Goal: Use online tool/utility: Utilize a website feature to perform a specific function

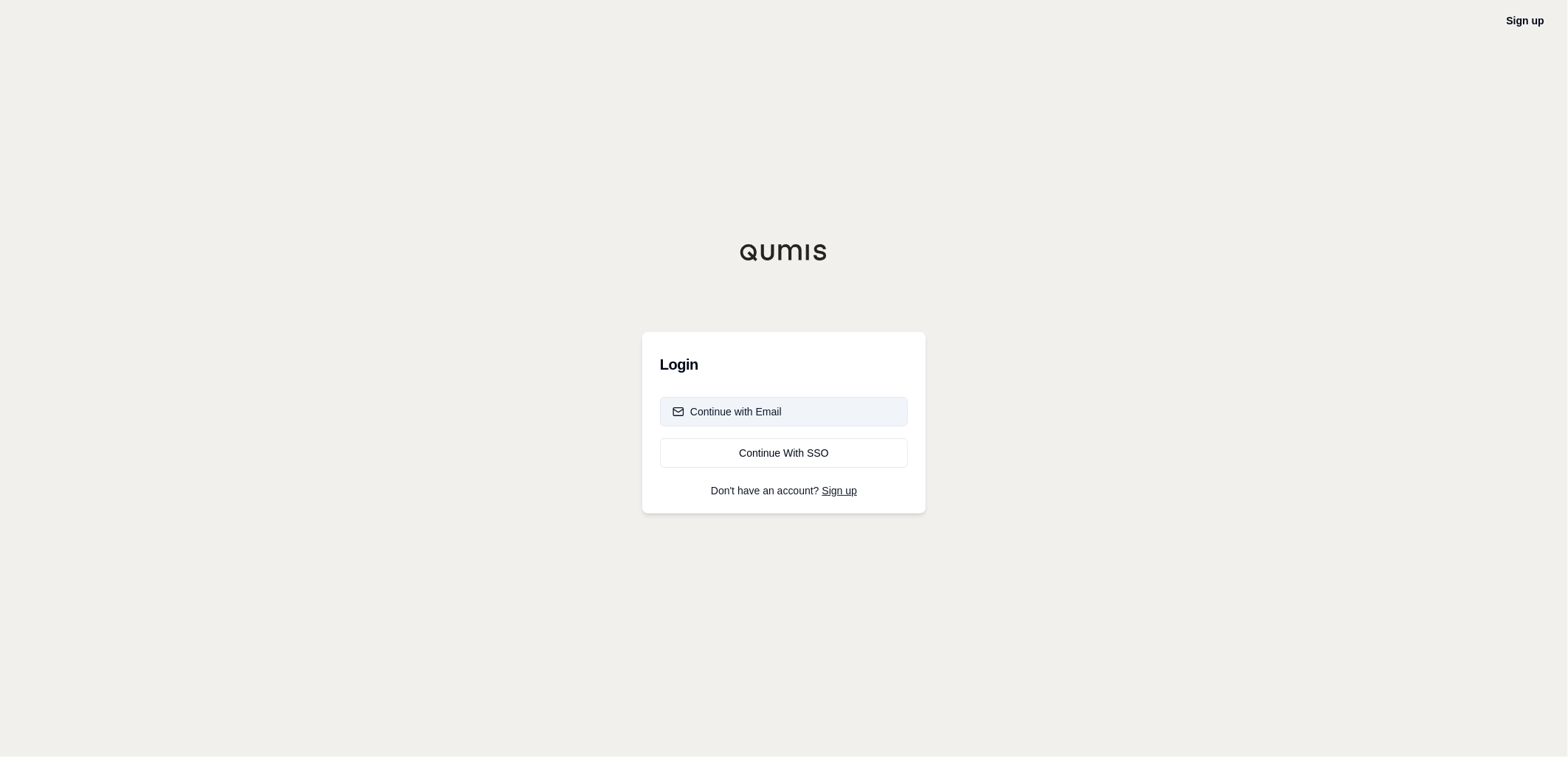
click at [776, 397] on button "Continue with Email" at bounding box center [784, 412] width 248 height 29
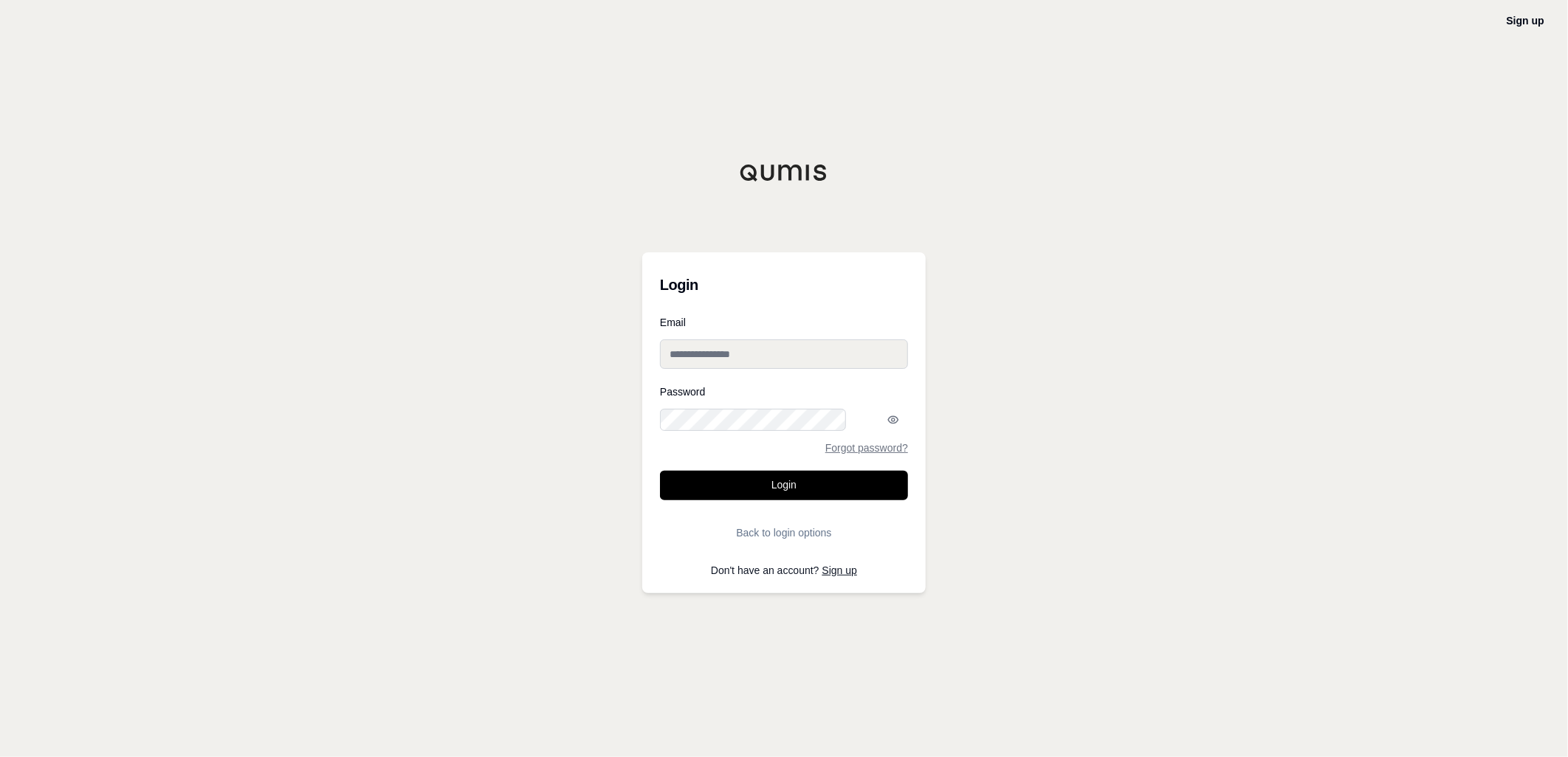
click at [761, 363] on input "Email" at bounding box center [784, 354] width 248 height 29
paste input "**********"
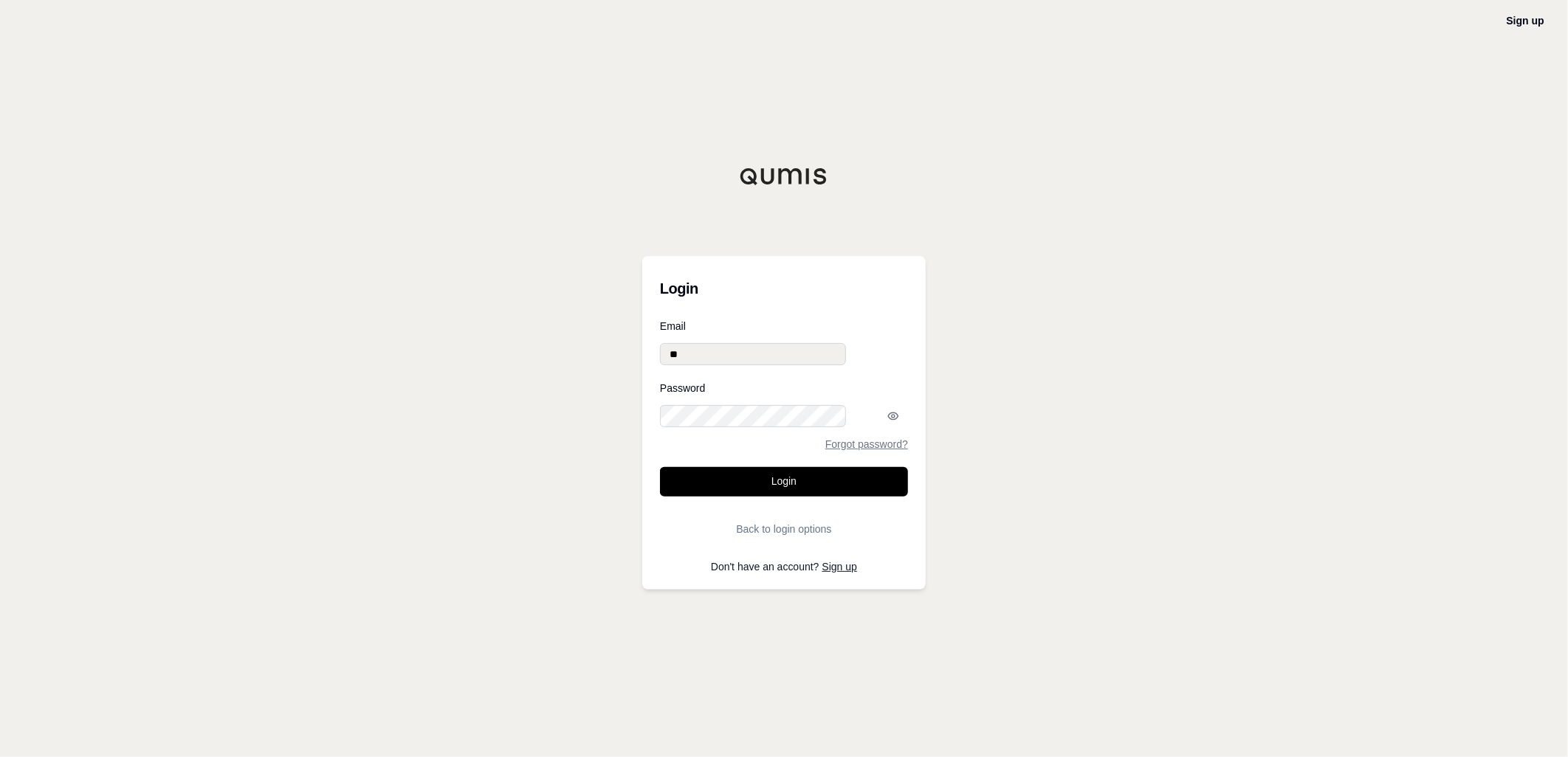
type input "*"
type input "**********"
click at [661, 467] on button "Login" at bounding box center [784, 482] width 248 height 29
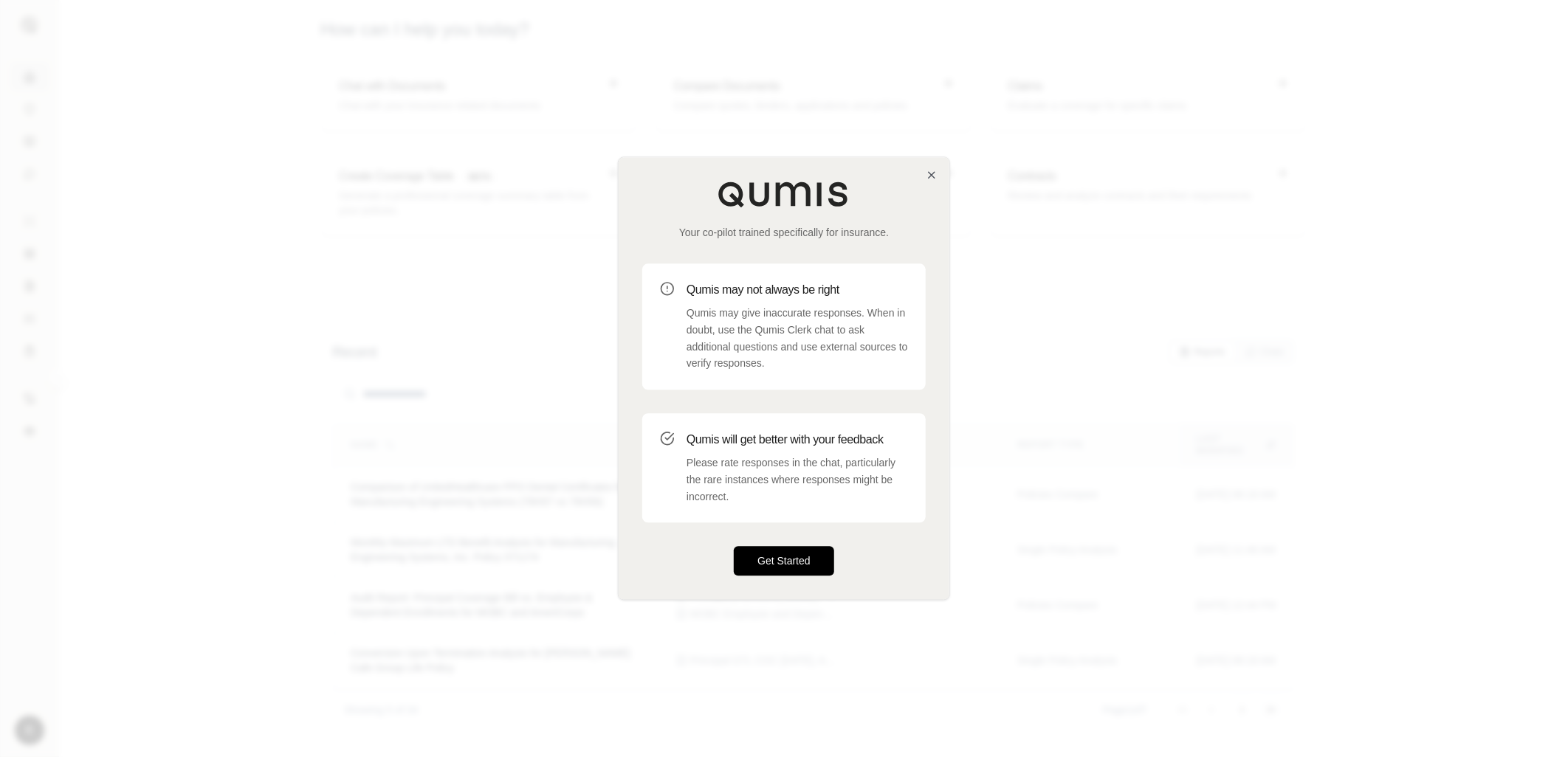
click at [748, 547] on button "Get Started" at bounding box center [784, 562] width 101 height 29
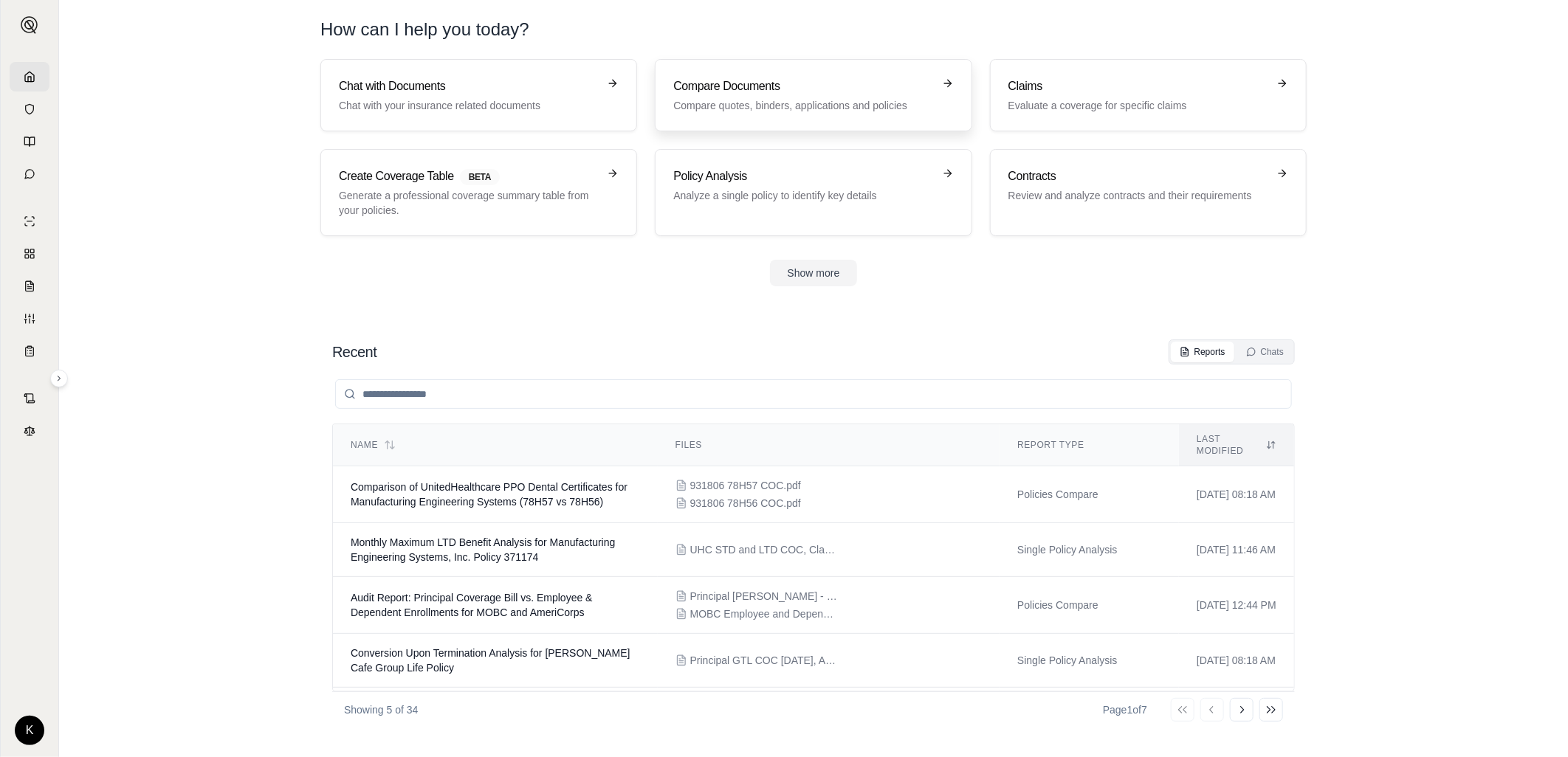
click at [729, 77] on div "Compare Documents Compare quotes, binders, applications and policies" at bounding box center [803, 95] width 260 height 35
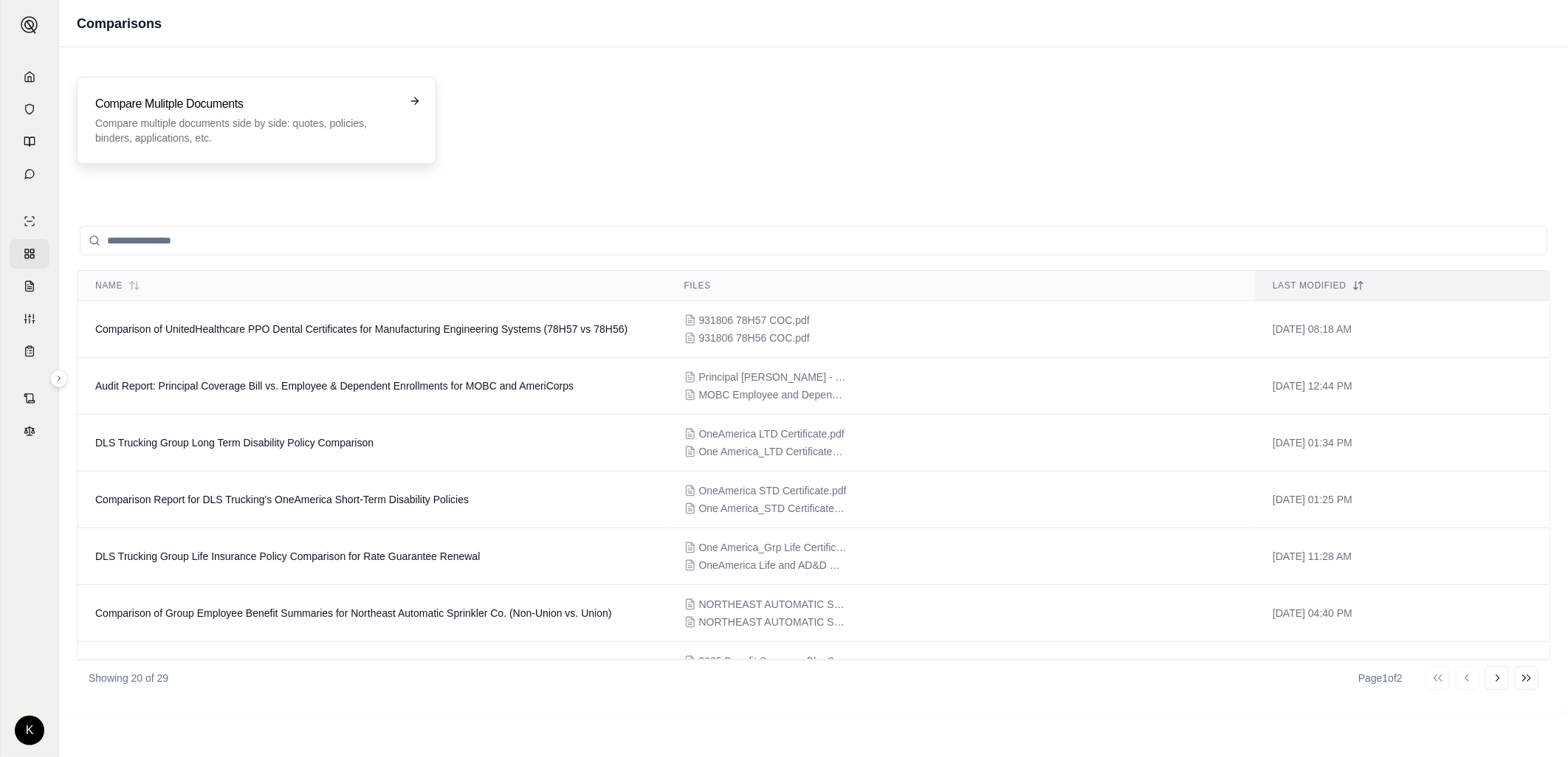
click at [205, 77] on div "Compare Mulitple Documents Compare multiple documents side by side: quotes, pol…" at bounding box center [257, 120] width 360 height 87
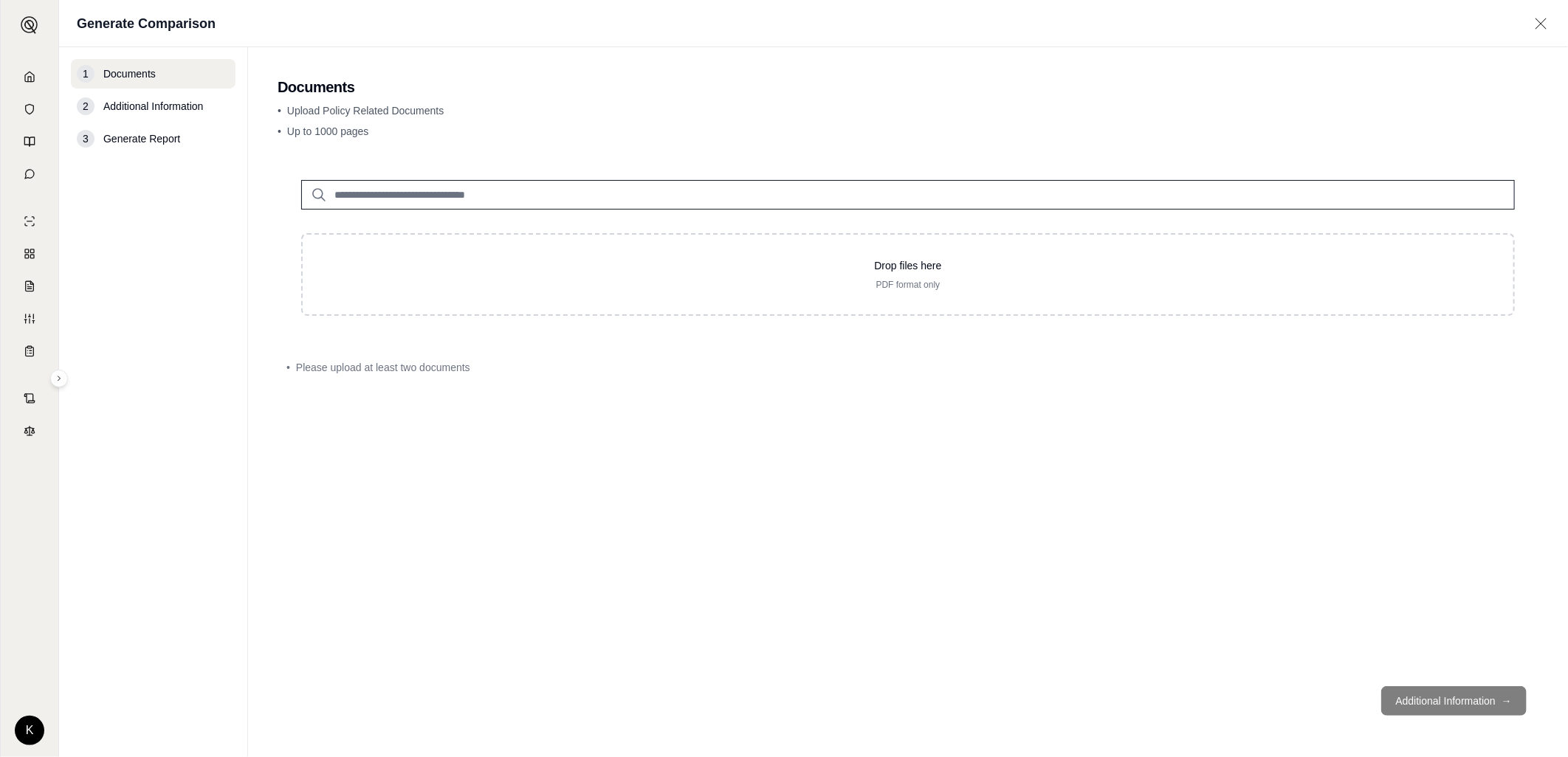
click at [304, 180] on input "search" at bounding box center [908, 195] width 1214 height 29
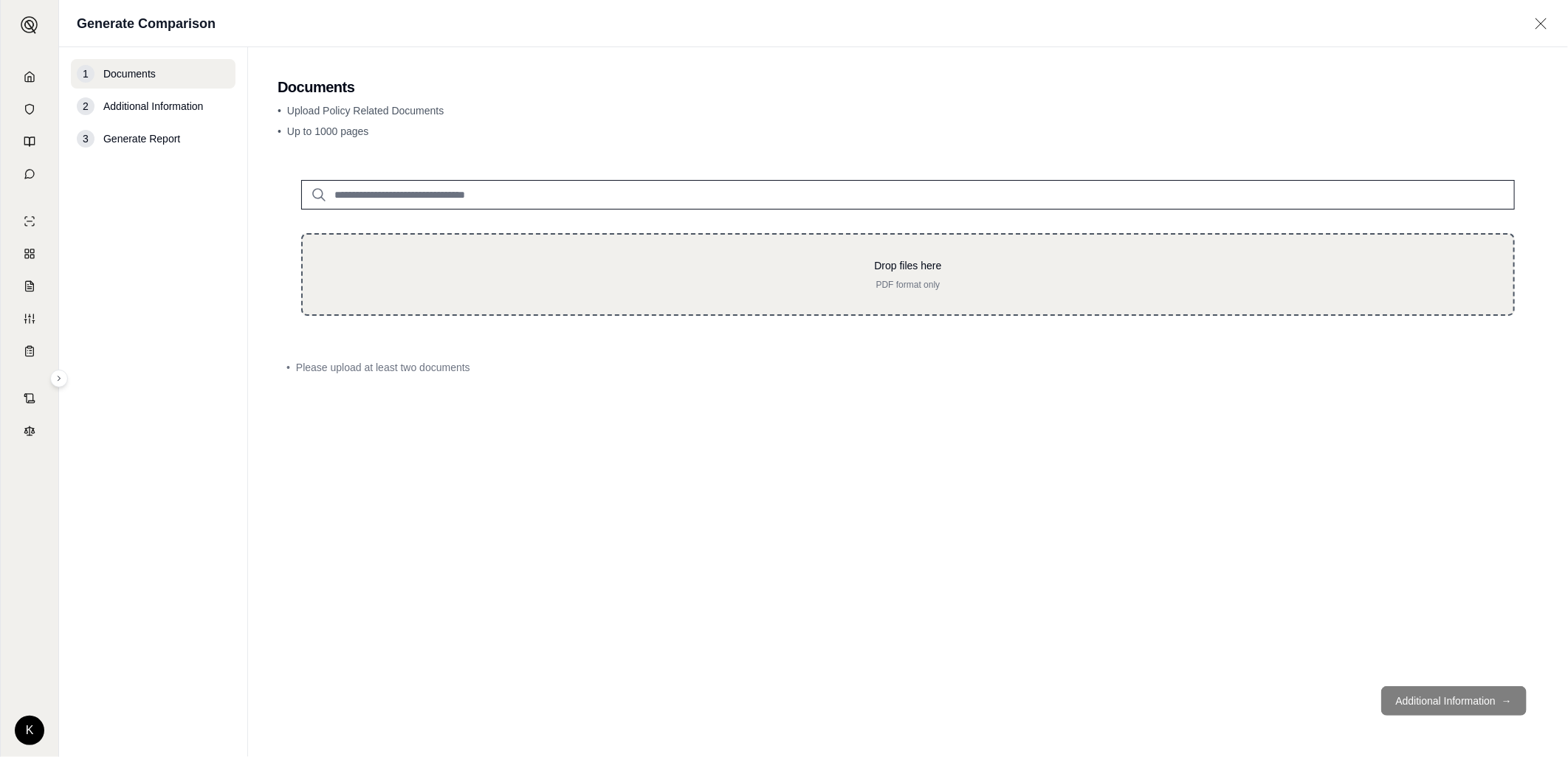
click at [866, 259] on p "Drop files here" at bounding box center [908, 265] width 1164 height 15
type input "**********"
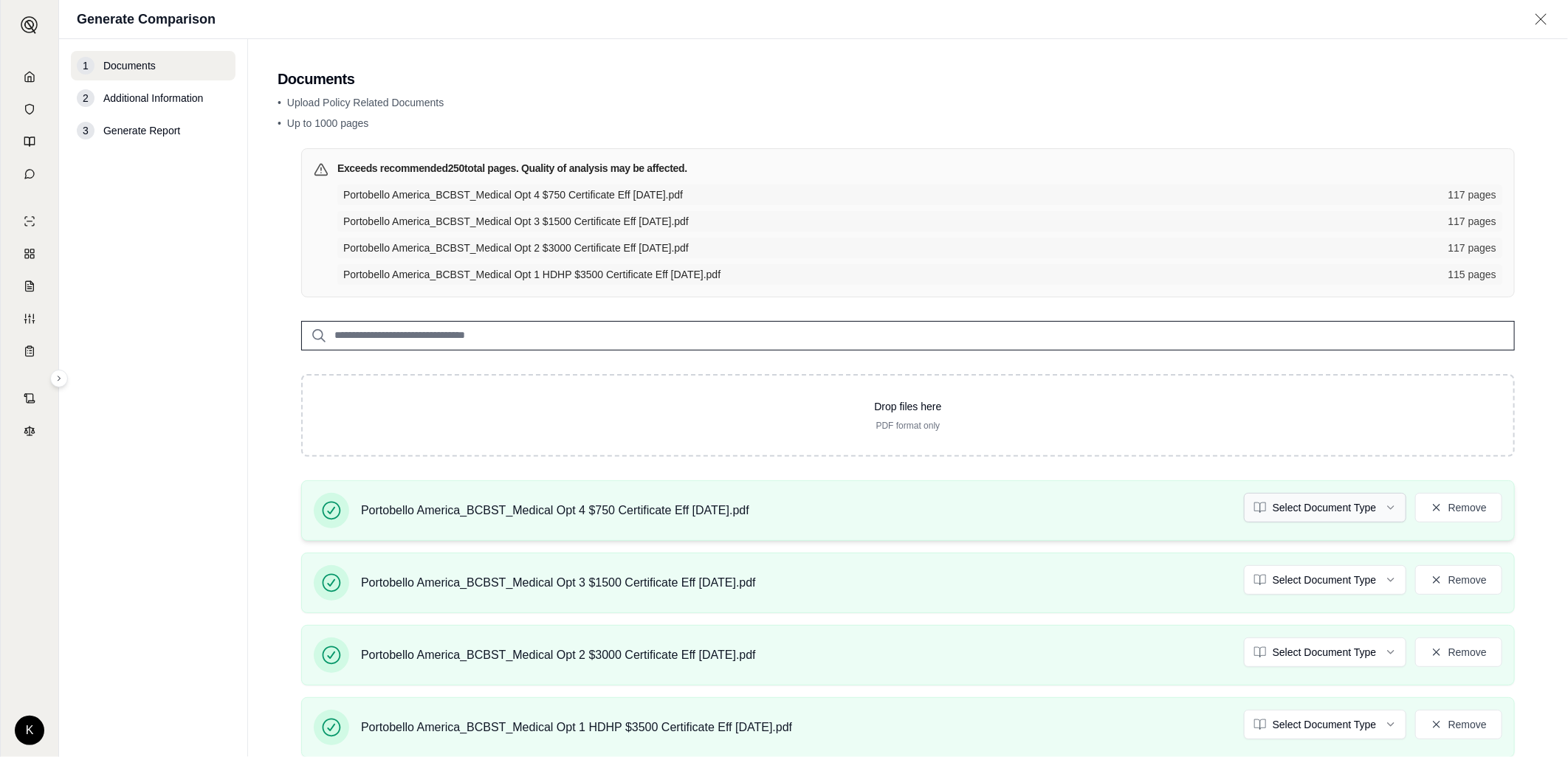
click at [1410, 384] on html "K Generate Comparison 1 Documents 2 Additional Information 3 Generate Report Do…" at bounding box center [784, 378] width 1568 height 757
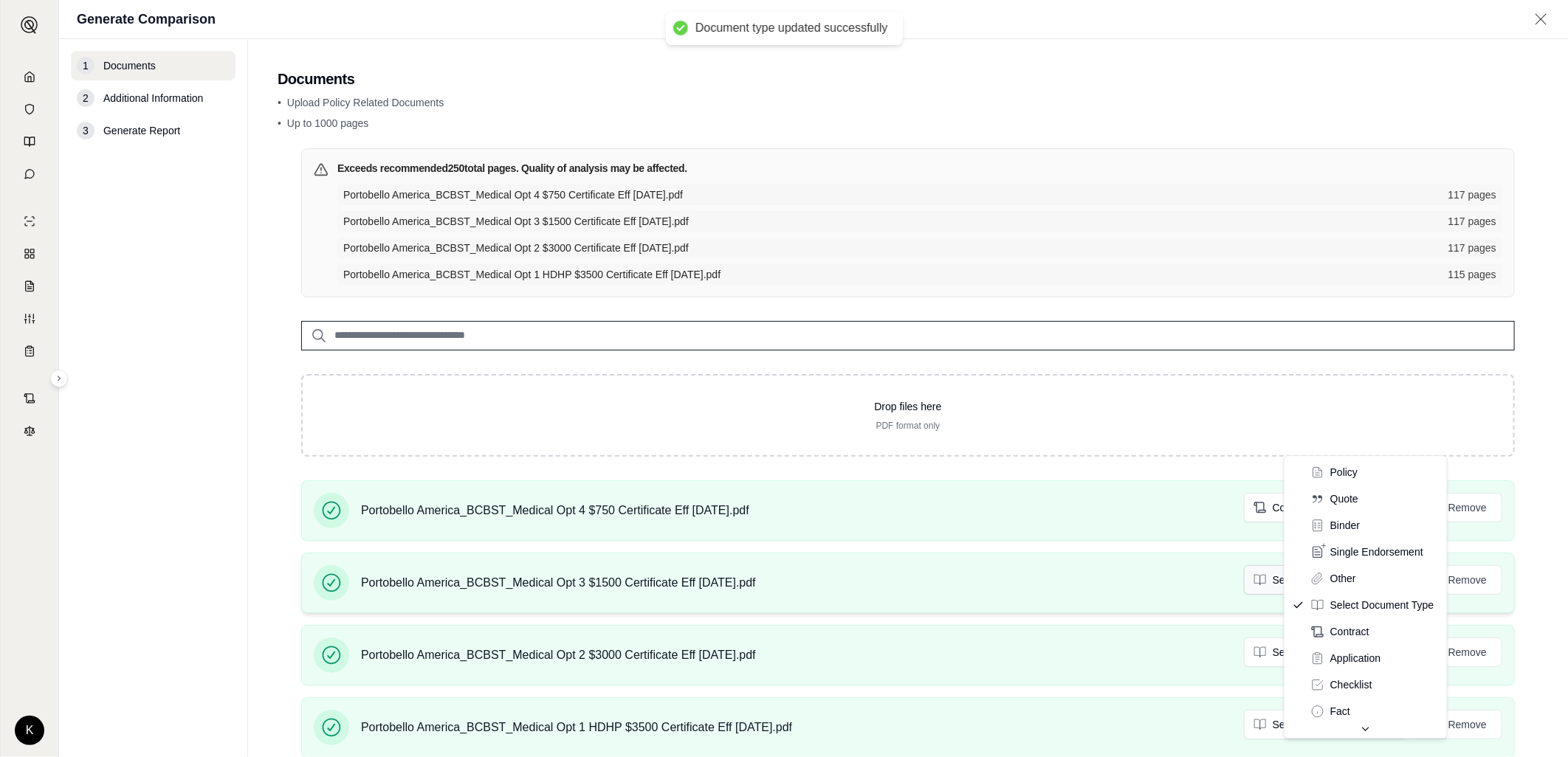
click at [1384, 434] on html "Document type updated successfully K Generate Comparison 1 Documents 2 Addition…" at bounding box center [784, 378] width 1568 height 757
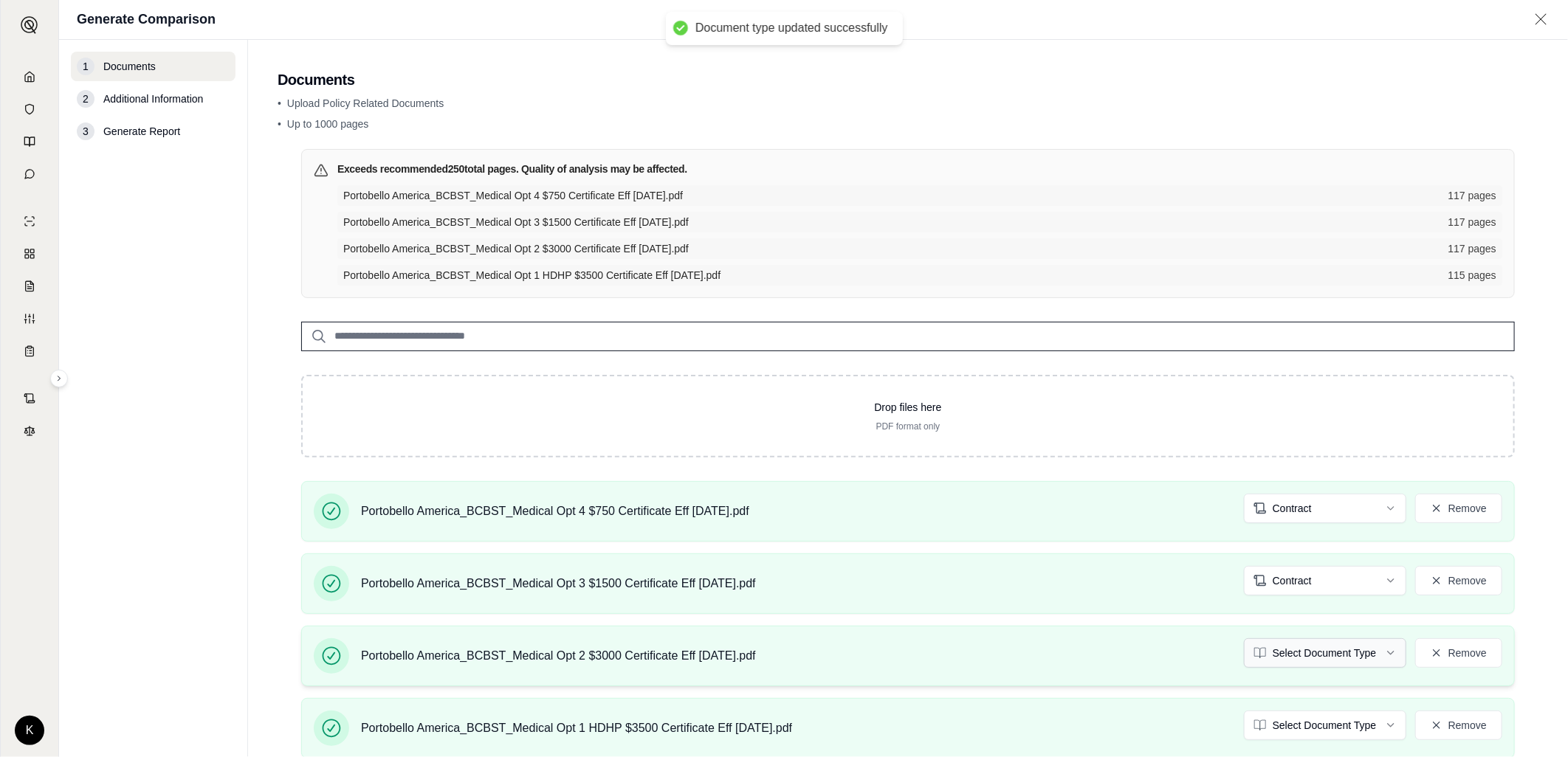
click at [1371, 496] on html "Document type updated successfully Document type updated successfully K Generat…" at bounding box center [784, 378] width 1568 height 757
click at [1365, 551] on html "Document type updated successfully Document type updated successfully K Generat…" at bounding box center [784, 378] width 1568 height 757
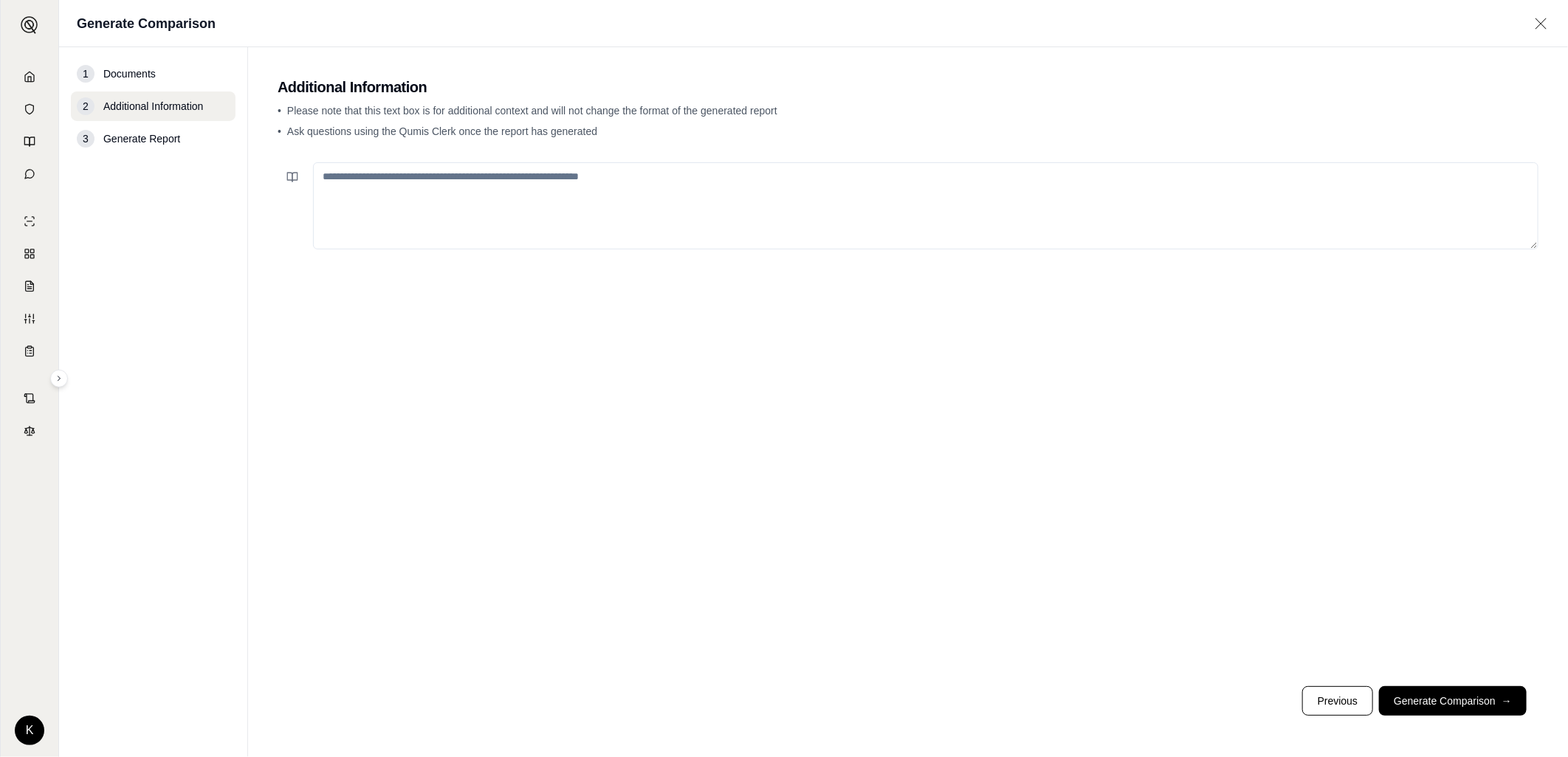
drag, startPoint x: 436, startPoint y: 146, endPoint x: 462, endPoint y: 144, distance: 26.1
click at [438, 162] on textarea at bounding box center [926, 205] width 1226 height 87
click at [541, 162] on textarea "**********" at bounding box center [969, 194] width 1312 height 65
type textarea "**********"
click at [1508, 716] on button "Generate Comparison →" at bounding box center [1453, 701] width 147 height 29
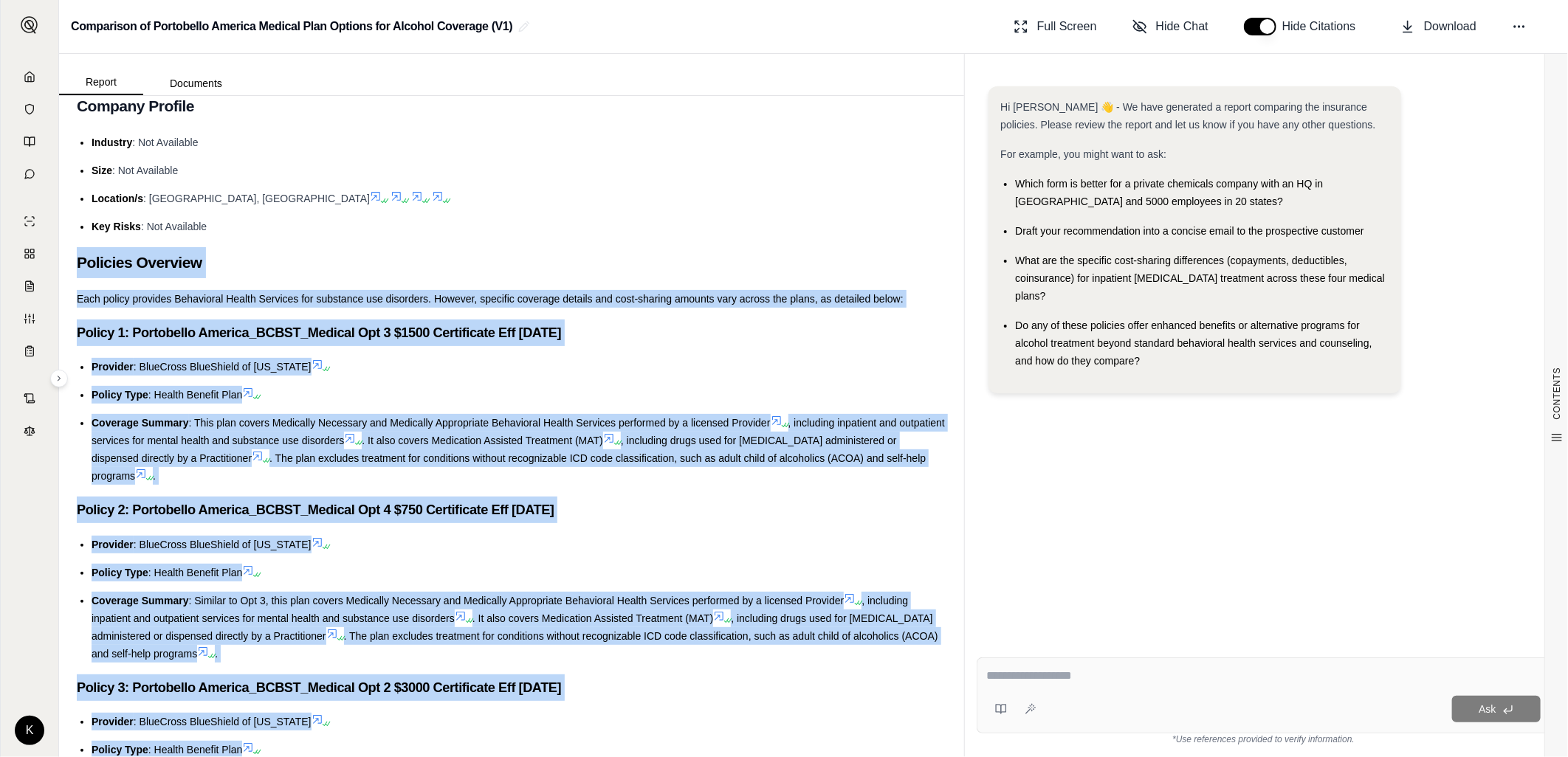
scroll to position [246, 0]
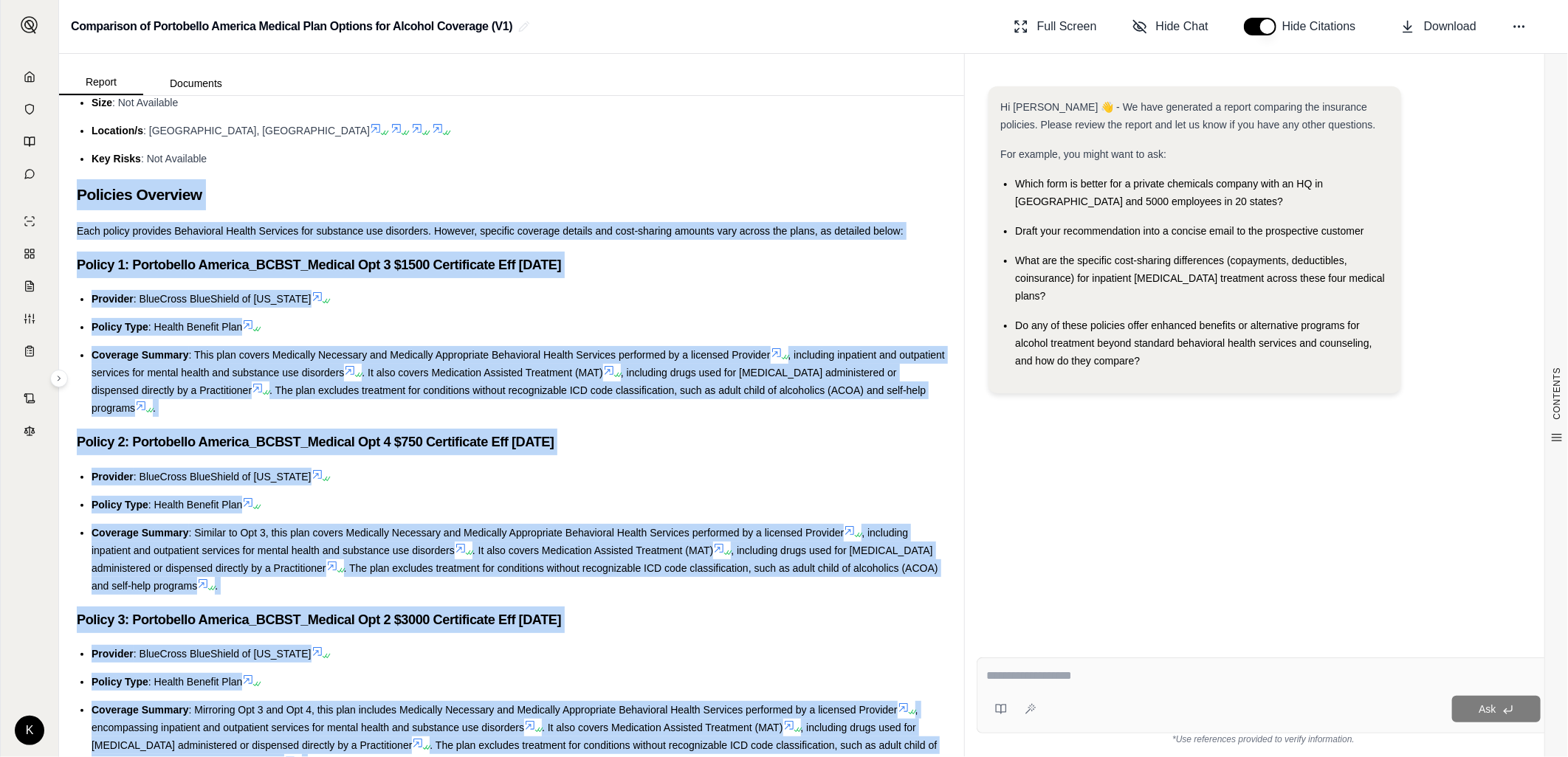
drag, startPoint x: 57, startPoint y: 244, endPoint x: 570, endPoint y: 578, distance: 612.1
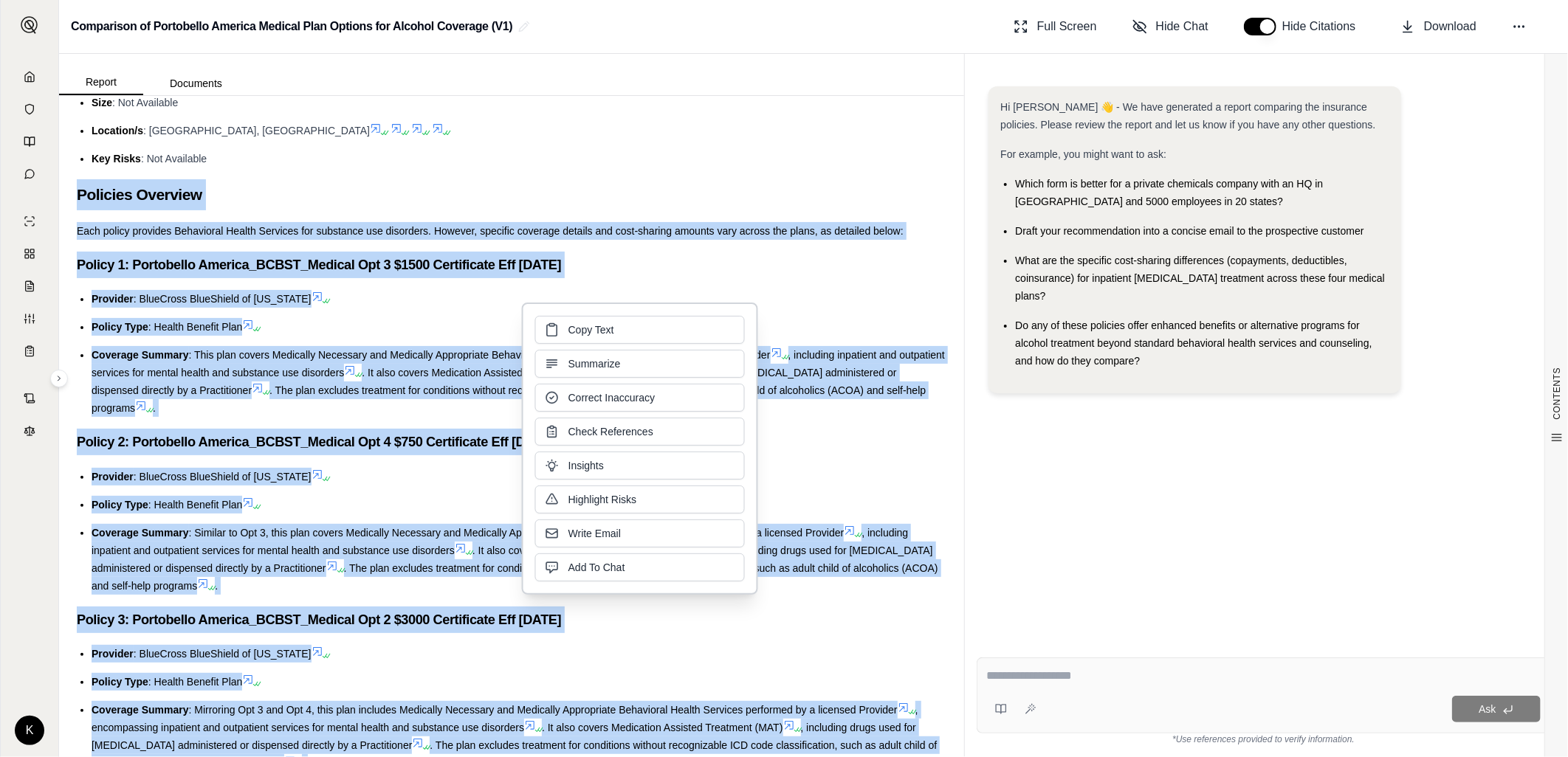
copy div "Policies Overview Each policy provides Behavioral Health Services for substance…"
click at [611, 316] on button "Copy Text" at bounding box center [640, 328] width 210 height 28
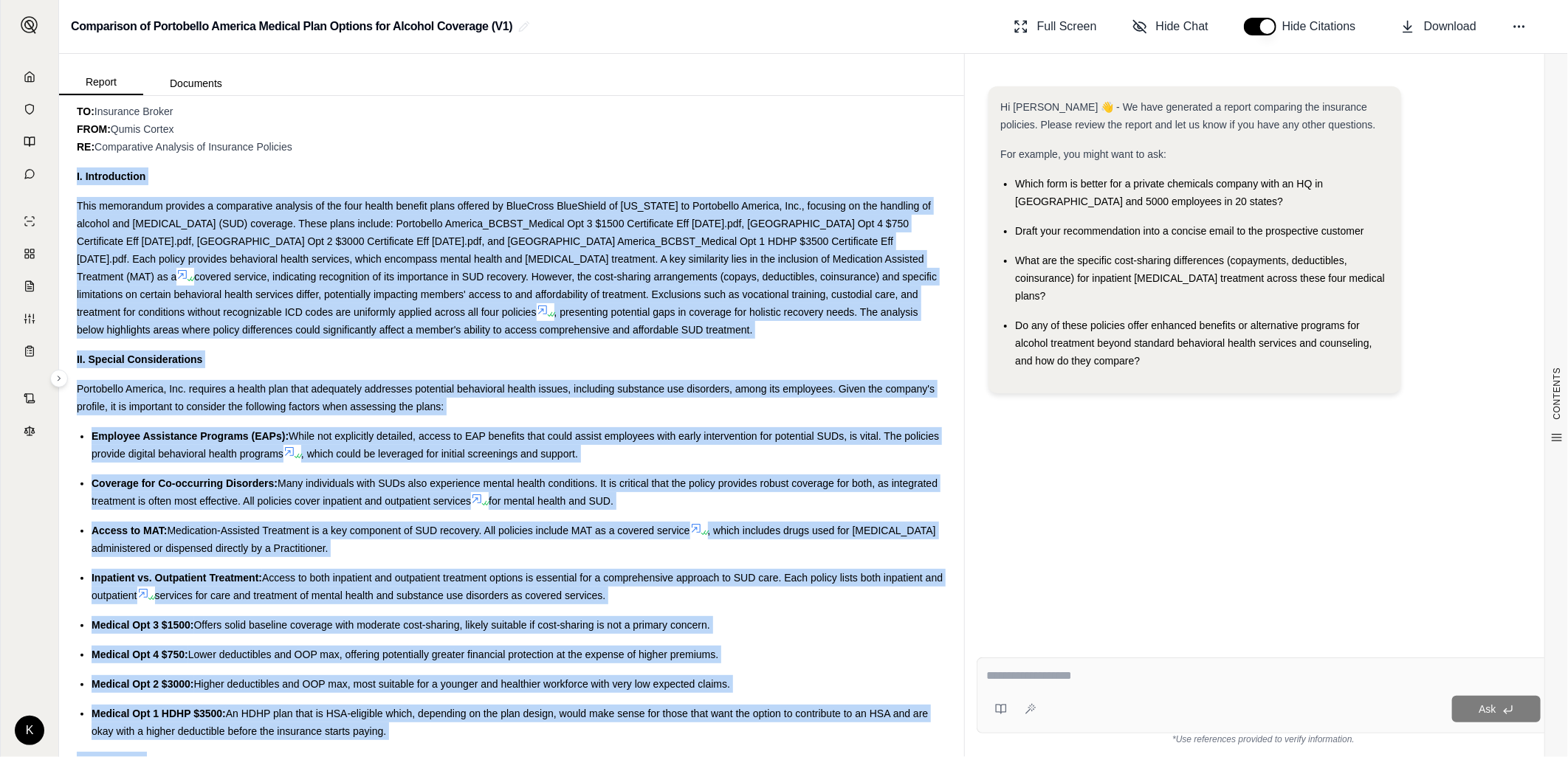
scroll to position [1230, 0]
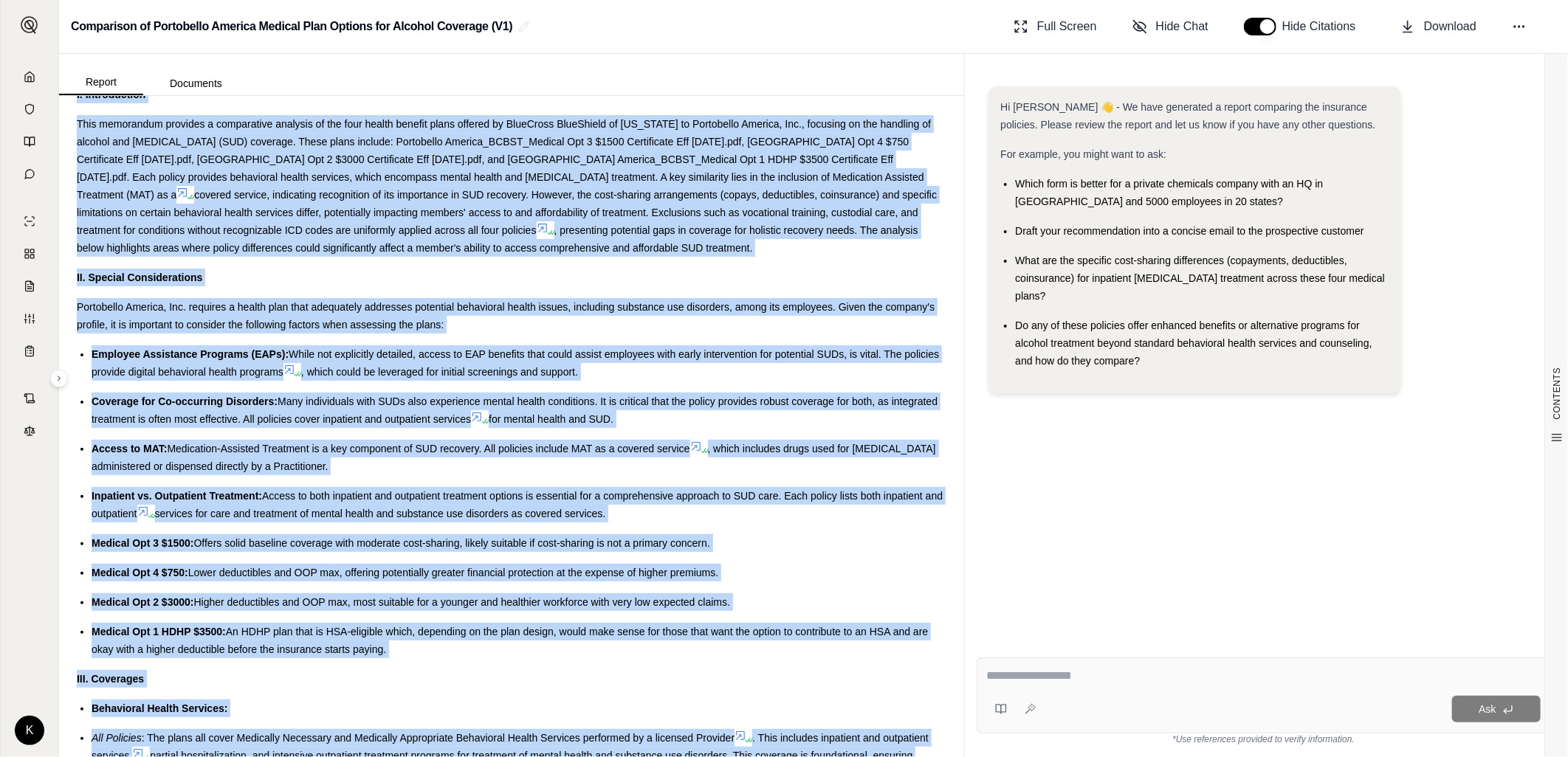
drag, startPoint x: 53, startPoint y: 270, endPoint x: 758, endPoint y: 614, distance: 784.4
click at [758, 614] on div "CONTENTS Table of Contents INSURANCE POLICY COMPARISON Introduction Company Pro…" at bounding box center [512, 506] width 894 height 3269
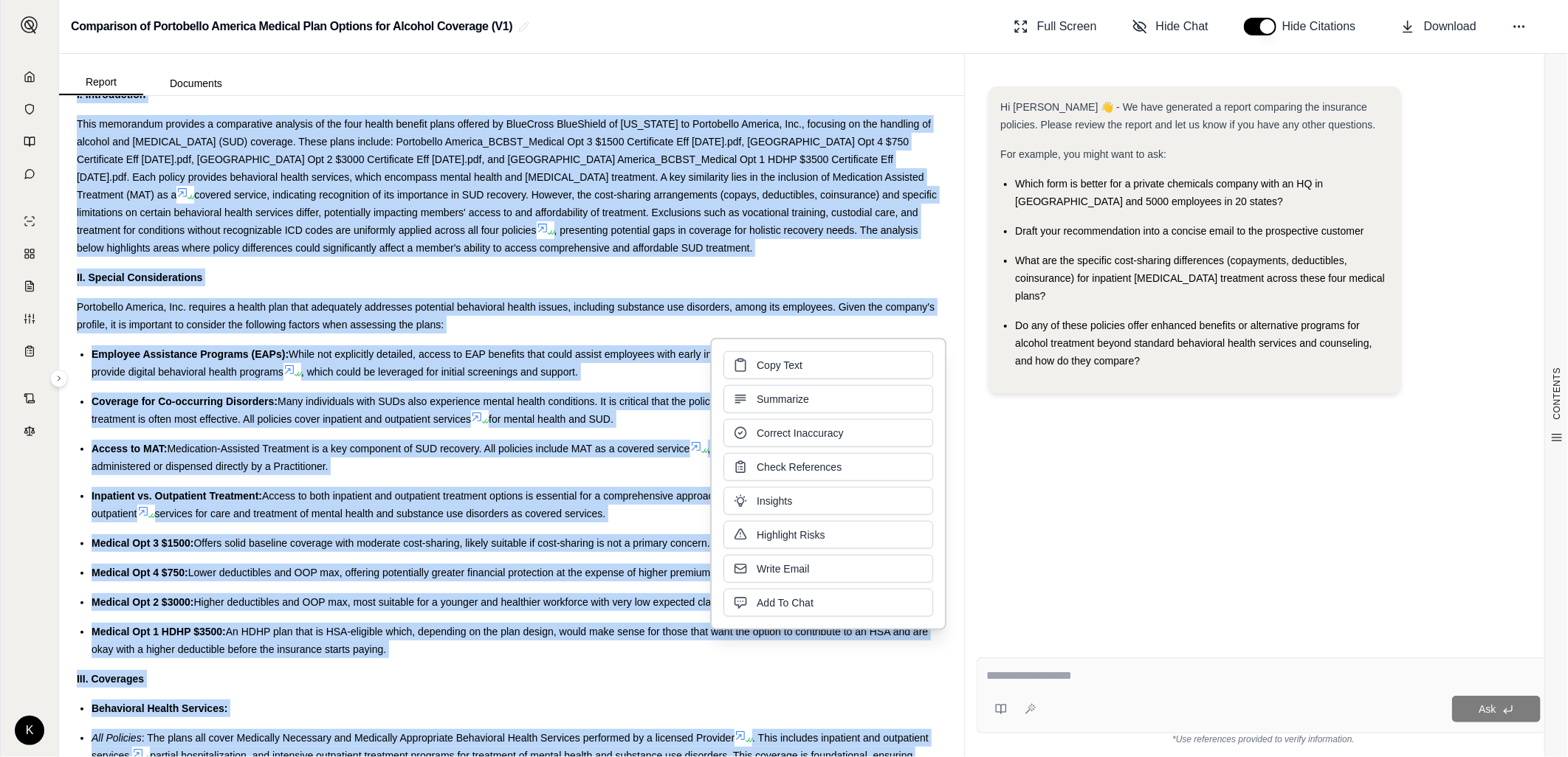
drag, startPoint x: 758, startPoint y: 614, endPoint x: 794, endPoint y: 359, distance: 257.5
click at [794, 359] on button "Copy Text" at bounding box center [828, 365] width 210 height 28
